Goal: Information Seeking & Learning: Check status

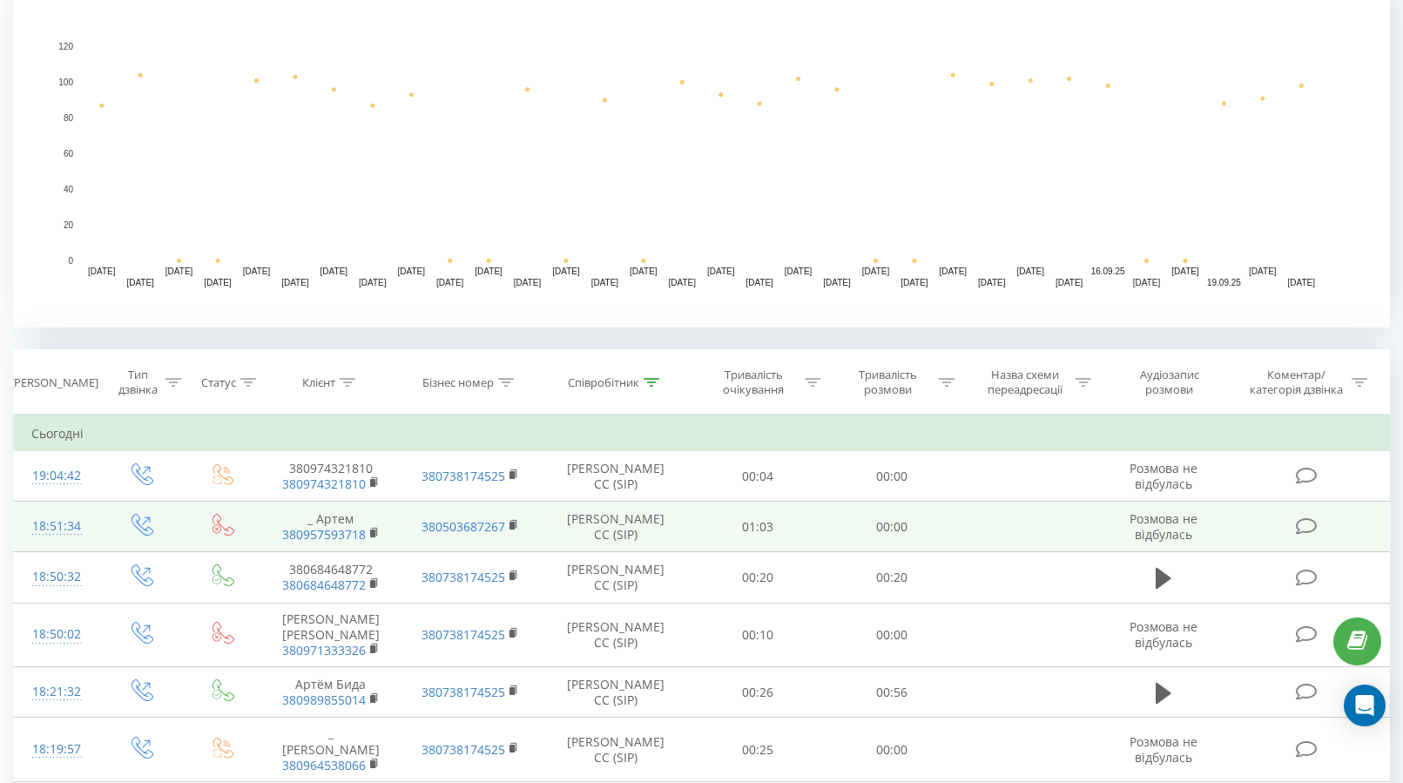
scroll to position [405, 0]
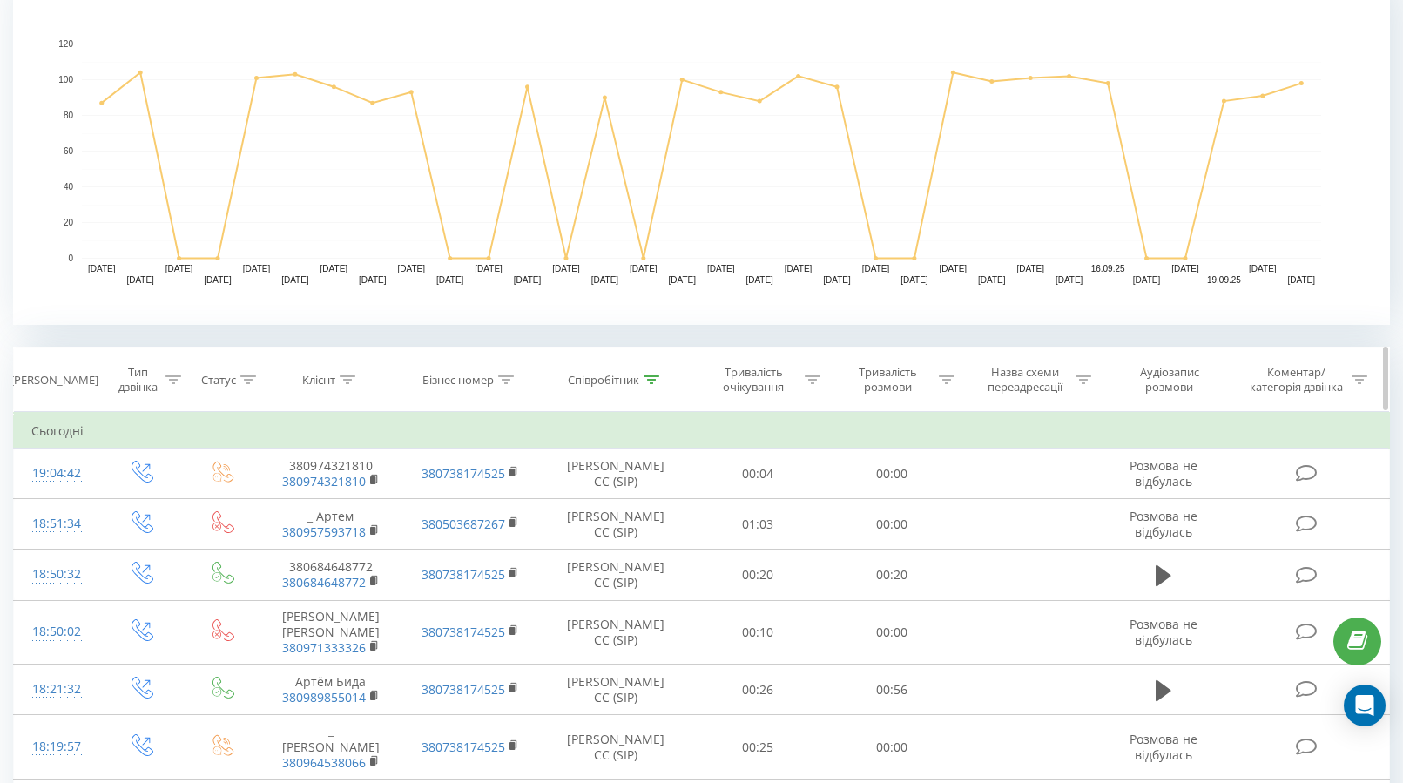
click at [939, 382] on icon at bounding box center [947, 379] width 16 height 9
click at [892, 512] on input "text" at bounding box center [891, 504] width 153 height 30
type input "00:59"
click at [915, 535] on span "OK" at bounding box center [929, 538] width 49 height 27
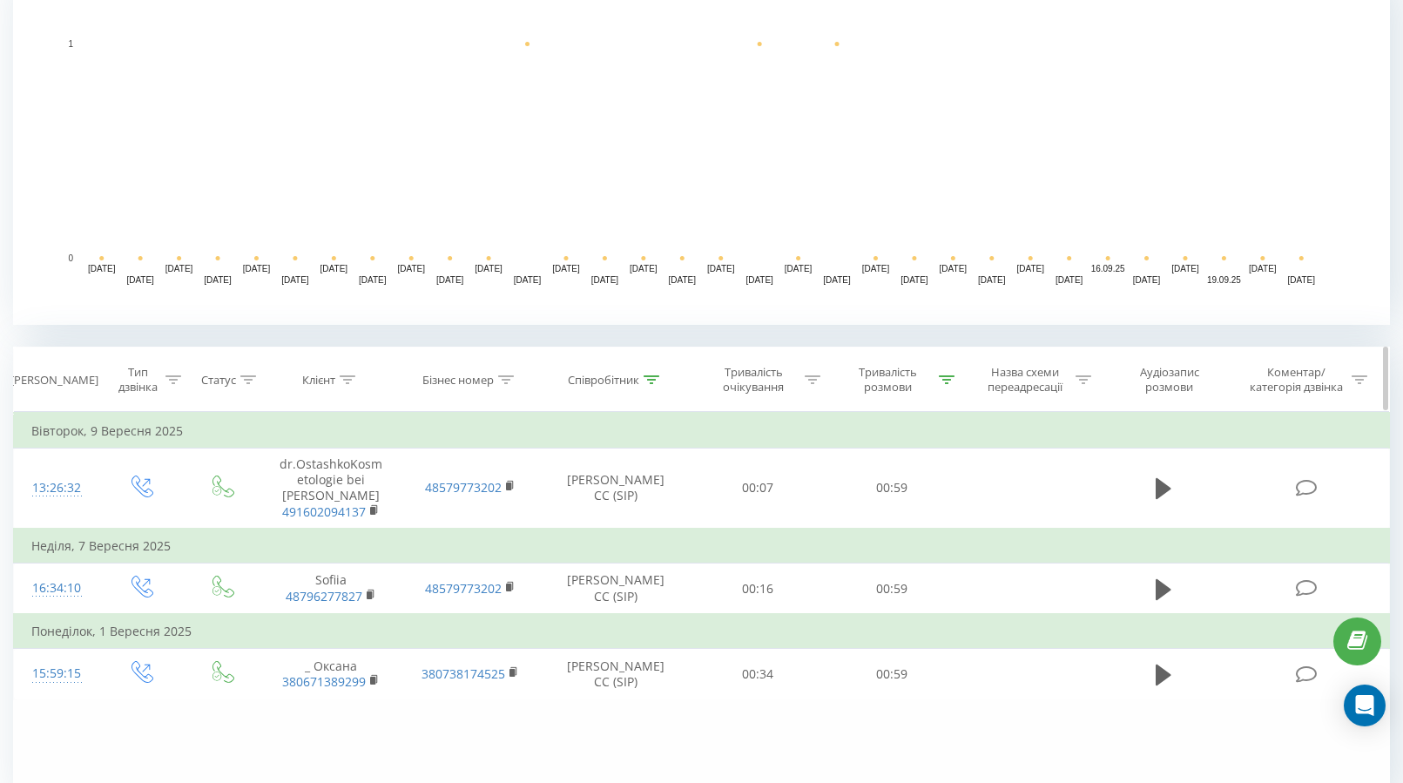
click at [935, 389] on div "Тривалість розмови" at bounding box center [897, 380] width 113 height 30
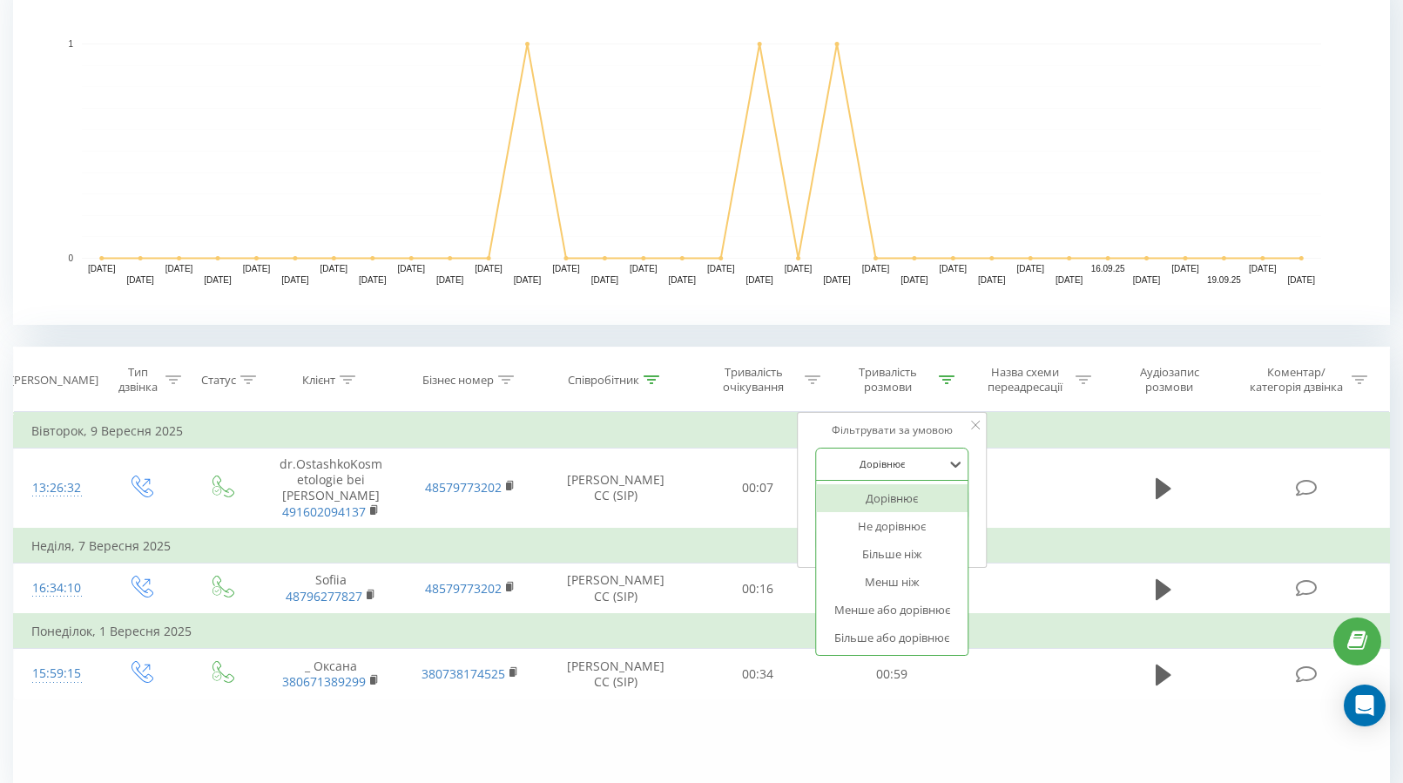
click at [895, 470] on div at bounding box center [882, 463] width 124 height 17
click at [890, 549] on div "Більше ніж" at bounding box center [891, 554] width 151 height 28
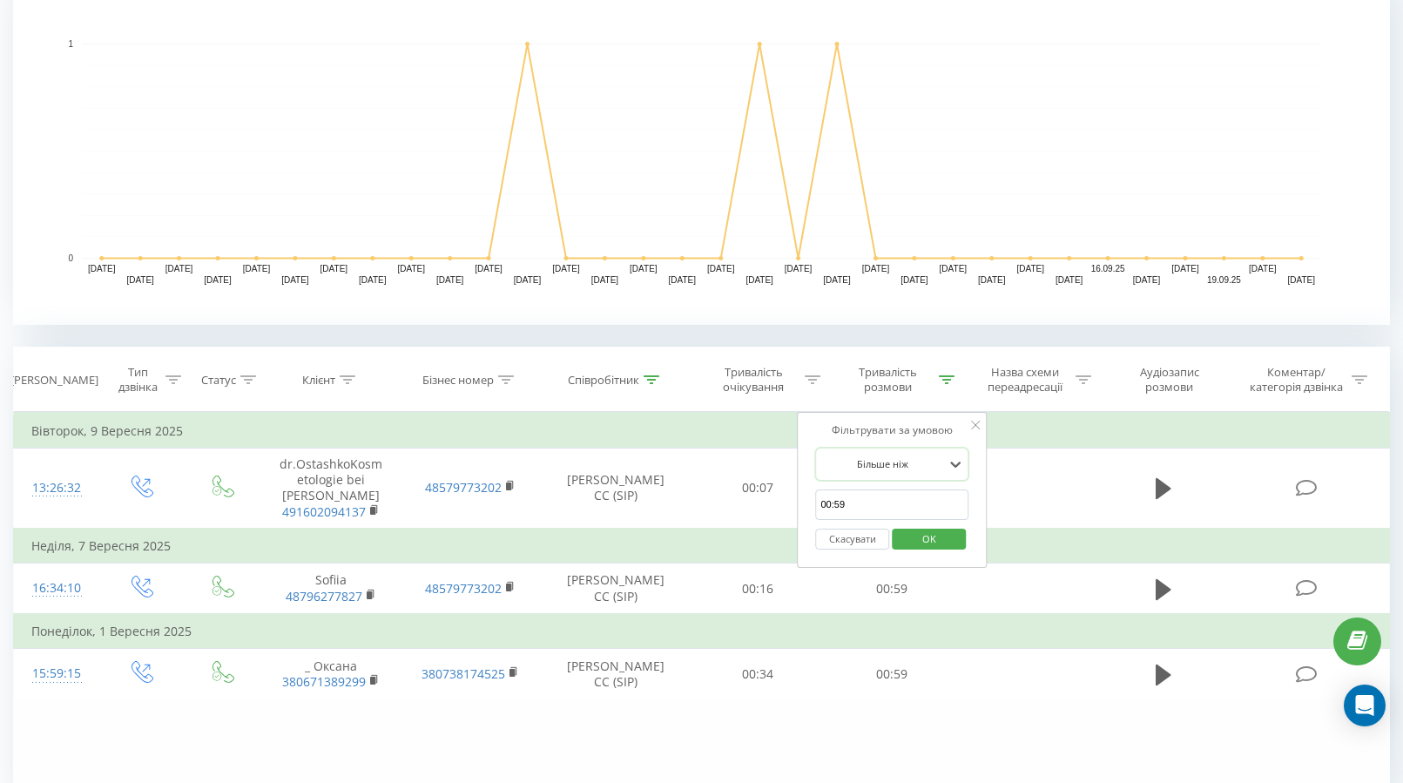
click at [941, 541] on span "OK" at bounding box center [929, 538] width 49 height 27
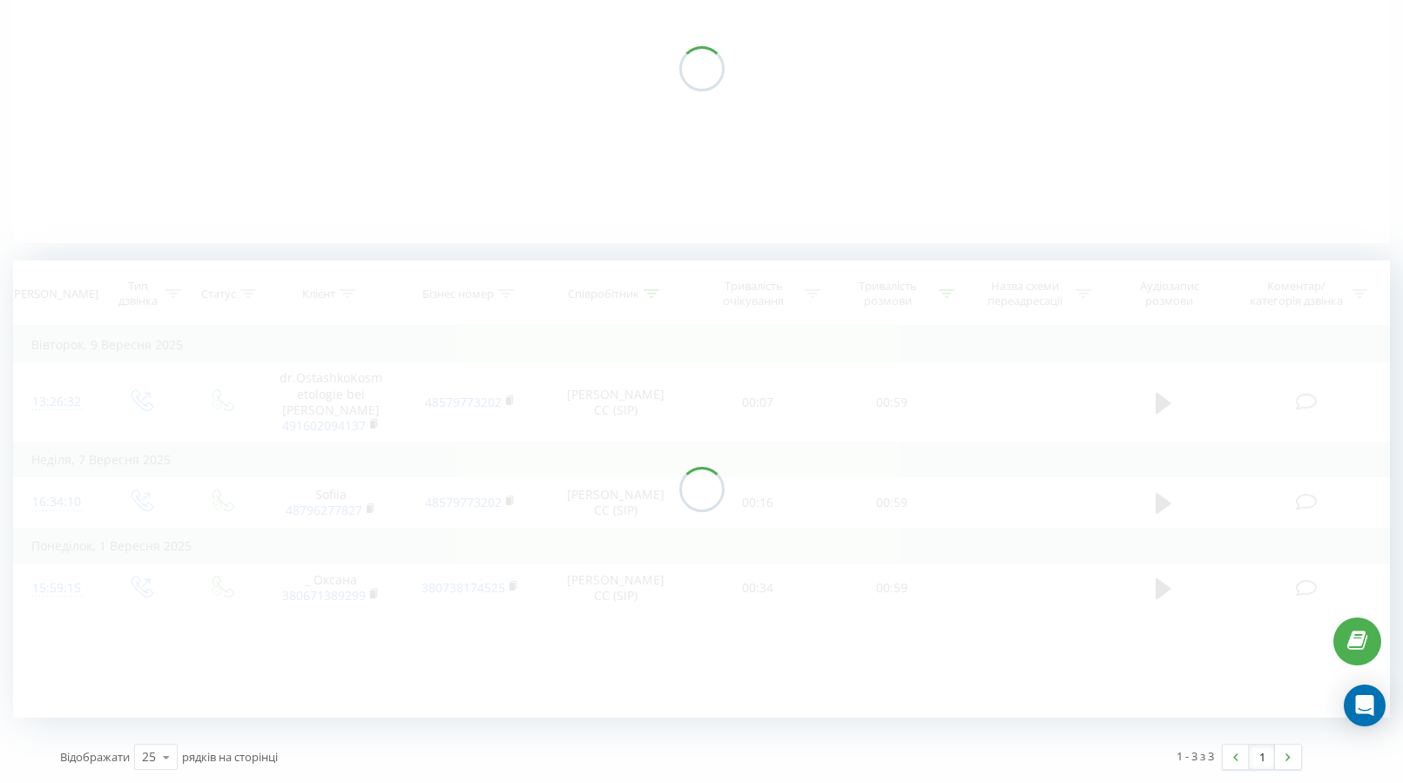
scroll to position [246, 0]
